Goal: Ask a question

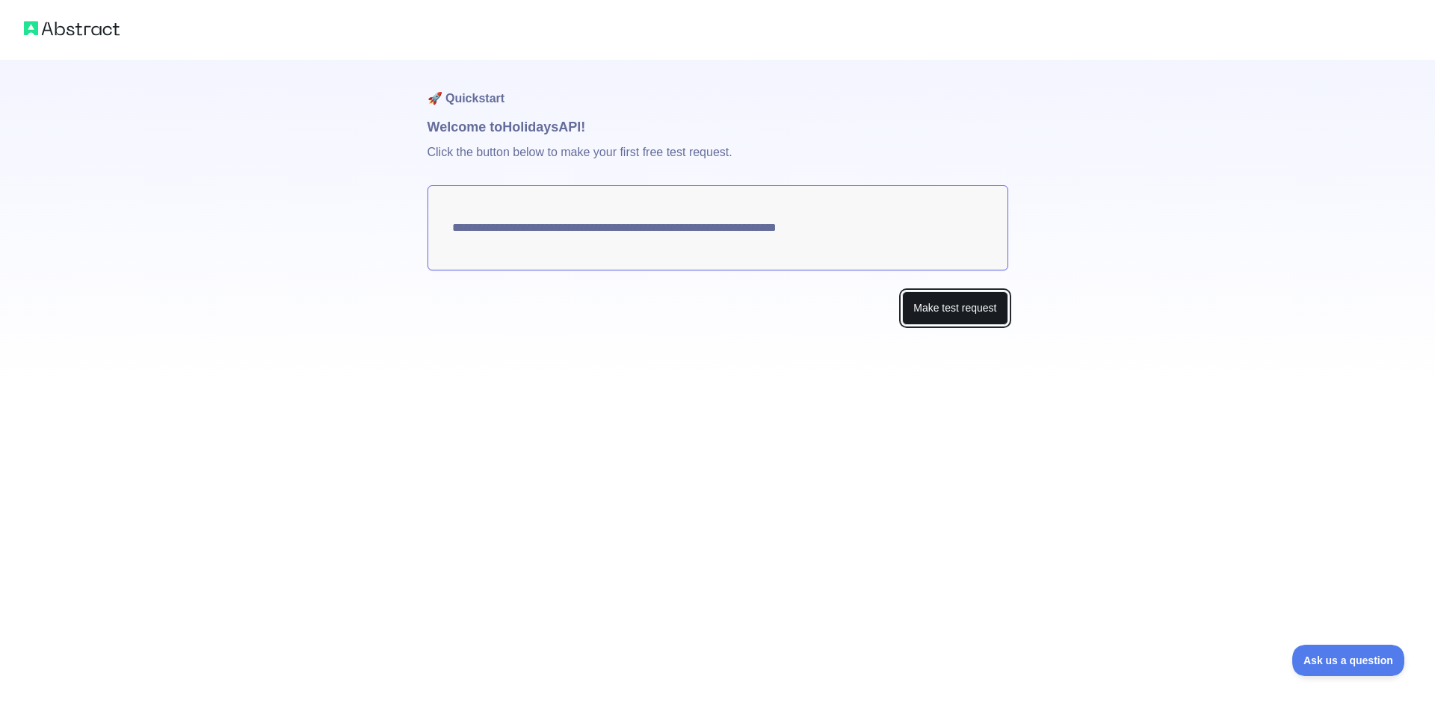
click at [971, 294] on button "Make test request" at bounding box center [954, 309] width 105 height 34
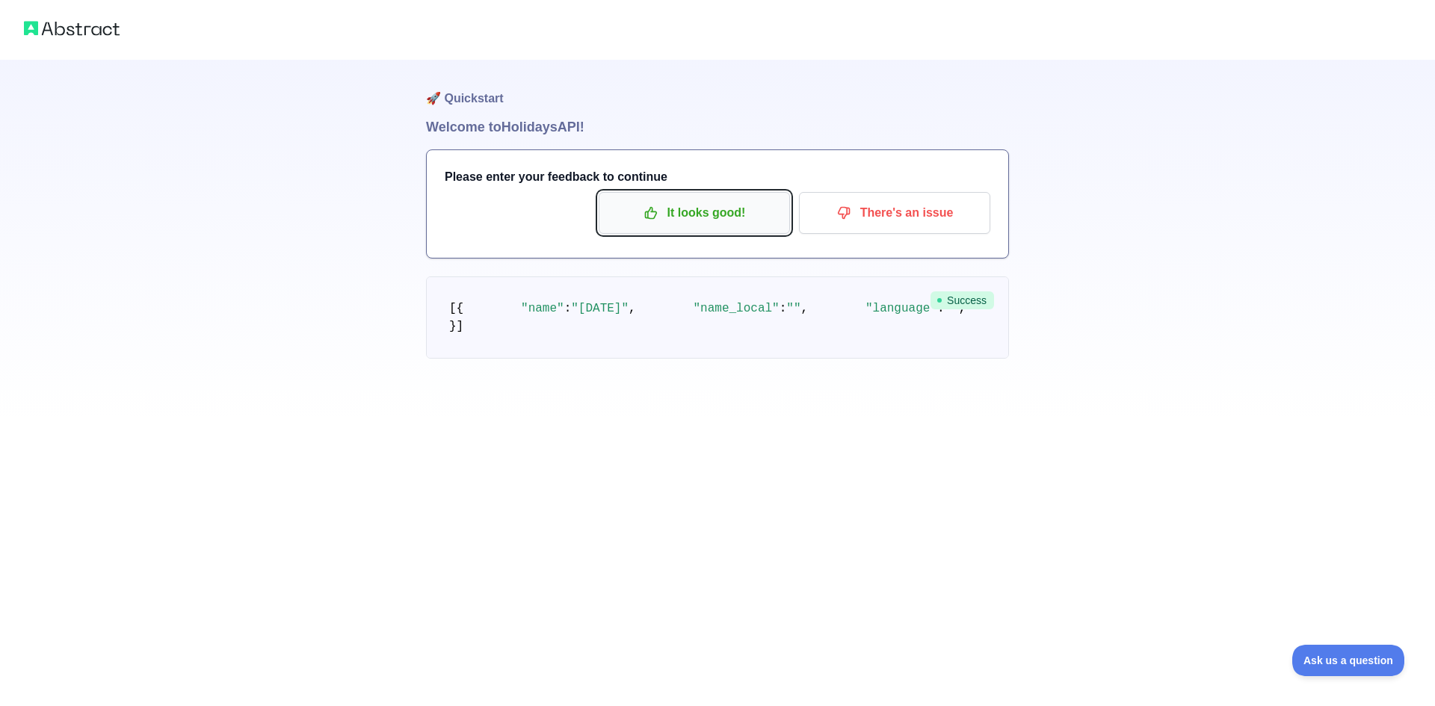
click at [738, 223] on p "It looks good!" at bounding box center [694, 212] width 169 height 25
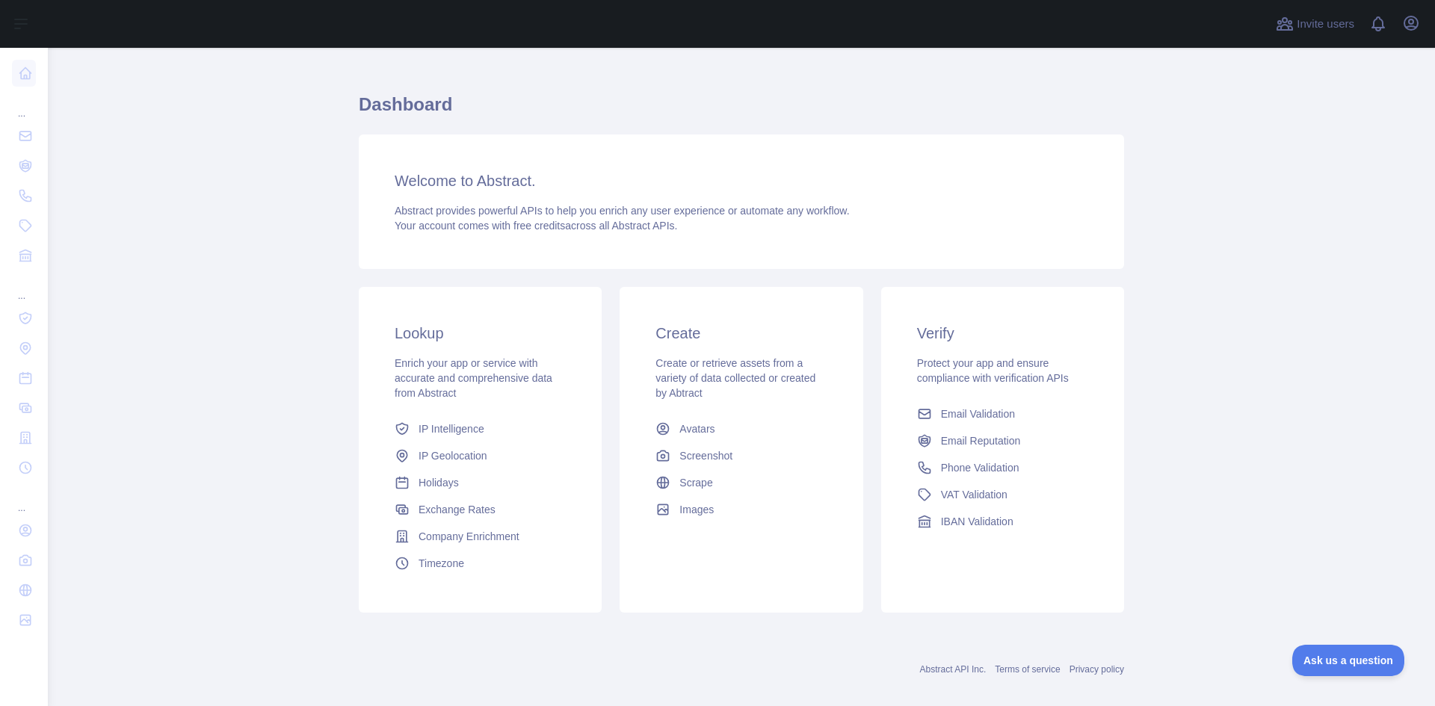
scroll to position [38, 0]
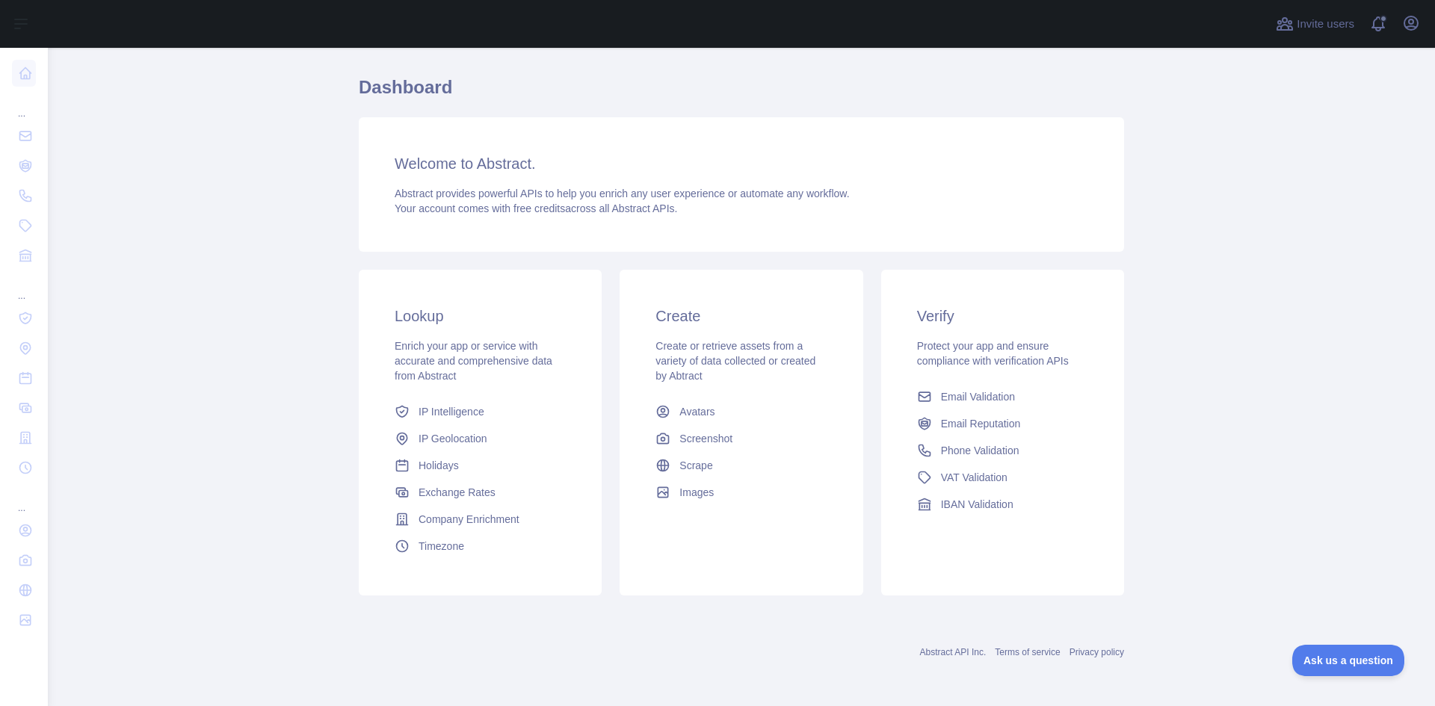
click at [494, 299] on div "Lookup Enrich your app or service with accurate and comprehensive data from Abs…" at bounding box center [480, 433] width 243 height 326
click at [731, 378] on div "Create or retrieve assets from a variety of data collected or created by Abtract" at bounding box center [741, 361] width 171 height 45
click at [1324, 662] on span "Ask us a question" at bounding box center [1341, 658] width 112 height 10
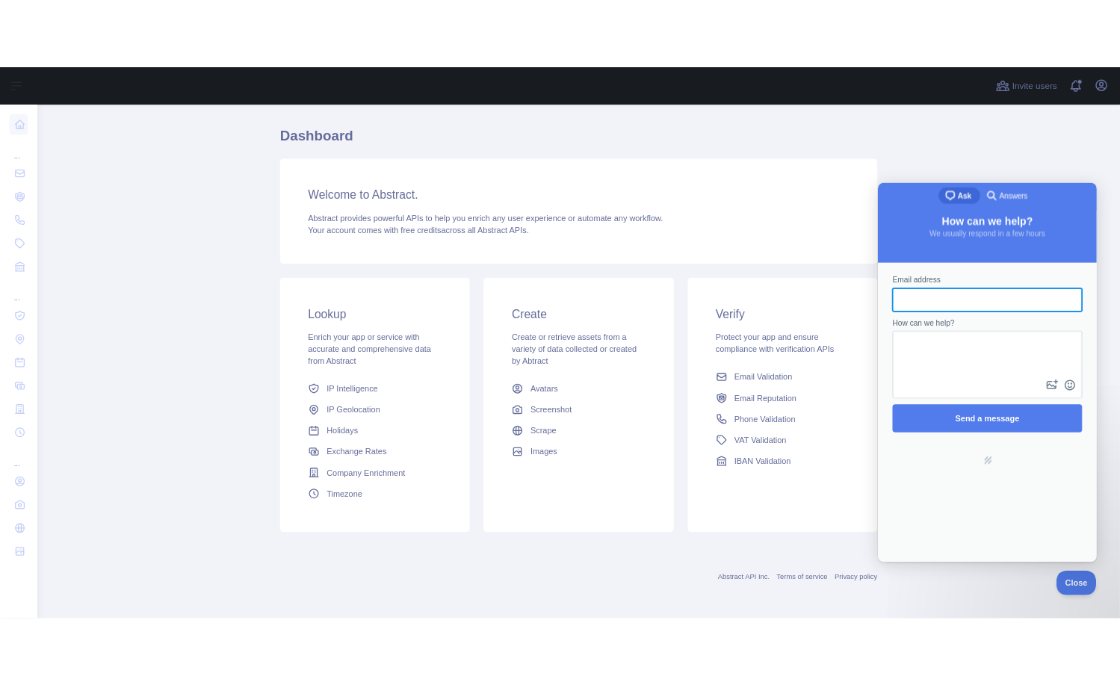
scroll to position [0, 0]
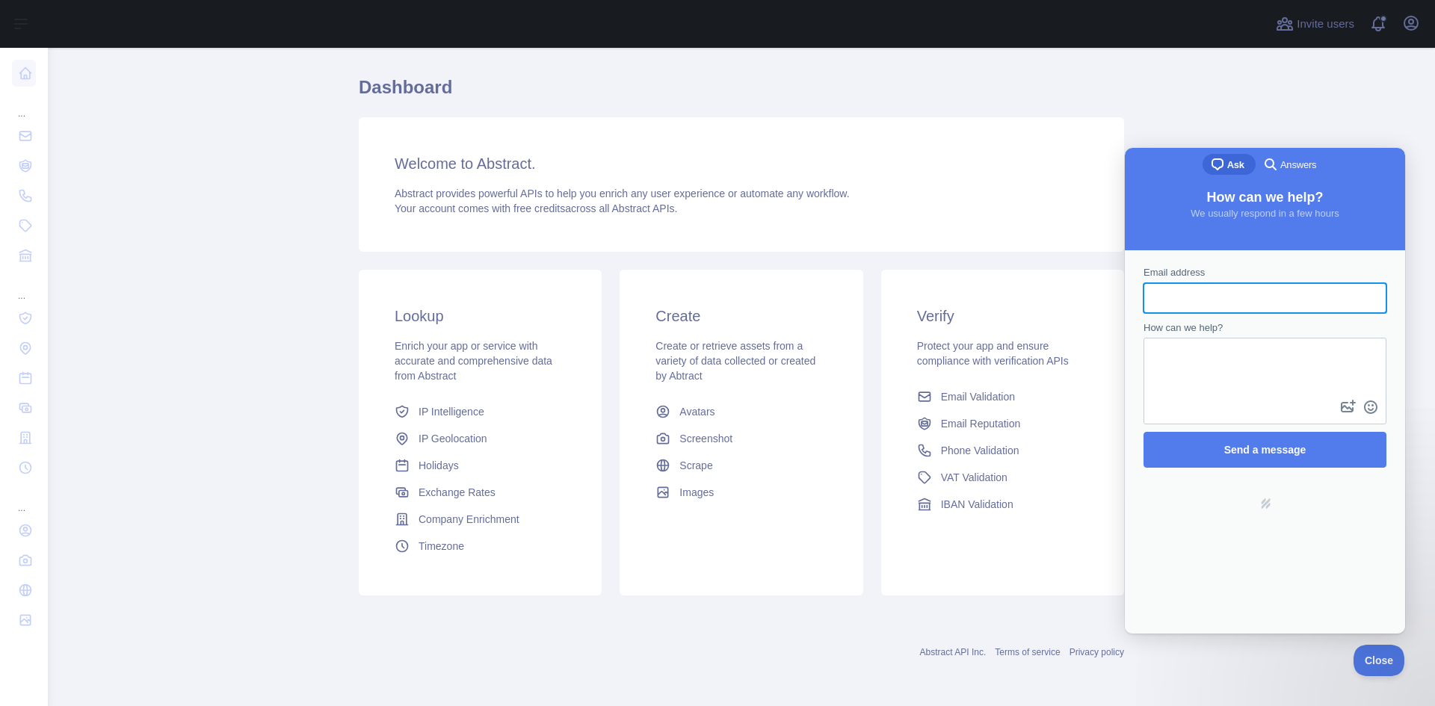
click at [1367, 116] on main "Dashboard Welcome to Abstract. Abstract provides powerful APIs to help you enri…" at bounding box center [741, 377] width 1387 height 658
click at [1381, 108] on main "Dashboard Welcome to Abstract. Abstract provides powerful APIs to help you enri…" at bounding box center [741, 377] width 1387 height 658
click at [544, 111] on div "Dashboard Welcome to Abstract. Abstract provides powerful APIs to help you enri…" at bounding box center [741, 339] width 765 height 529
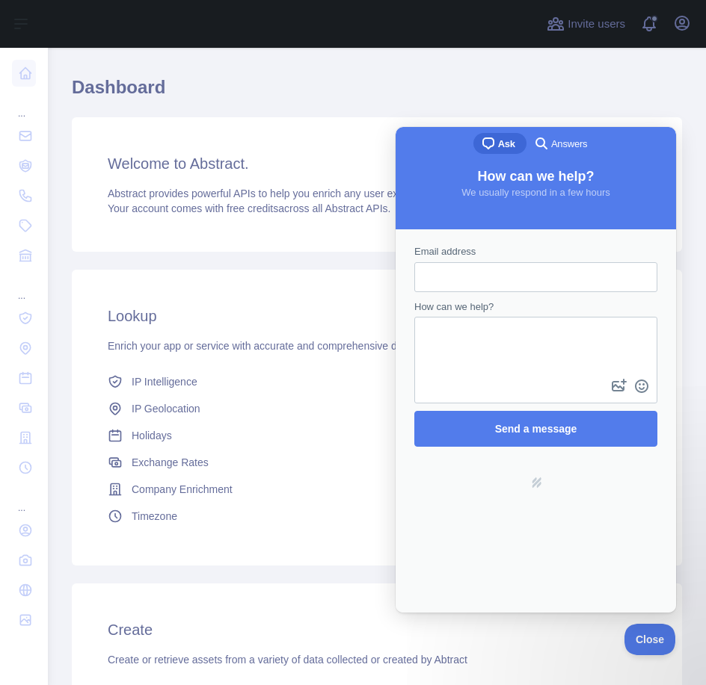
click at [518, 84] on h1 "Dashboard" at bounding box center [377, 93] width 610 height 36
